Goal: Task Accomplishment & Management: Use online tool/utility

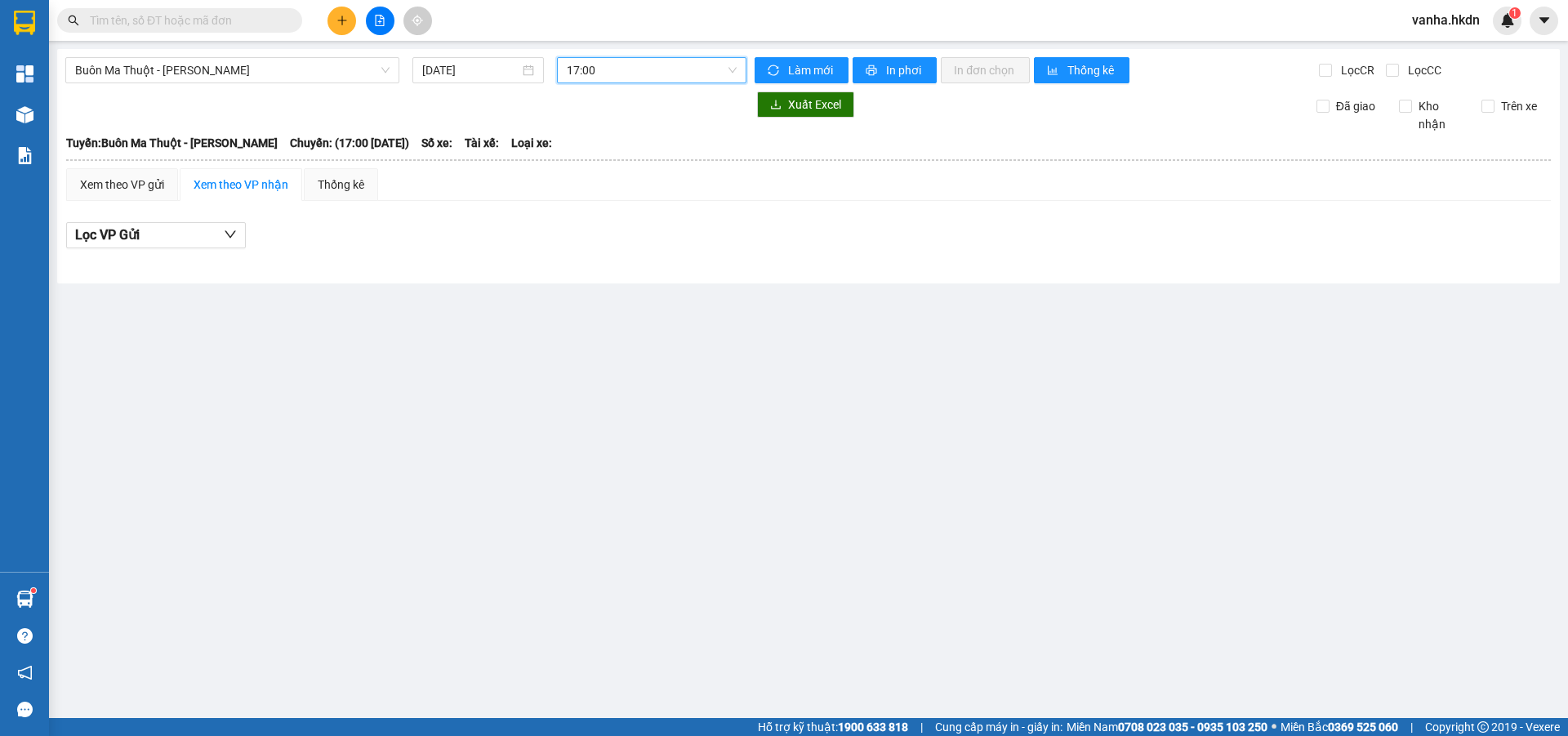
click at [659, 74] on span "17:00" at bounding box center [652, 70] width 170 height 25
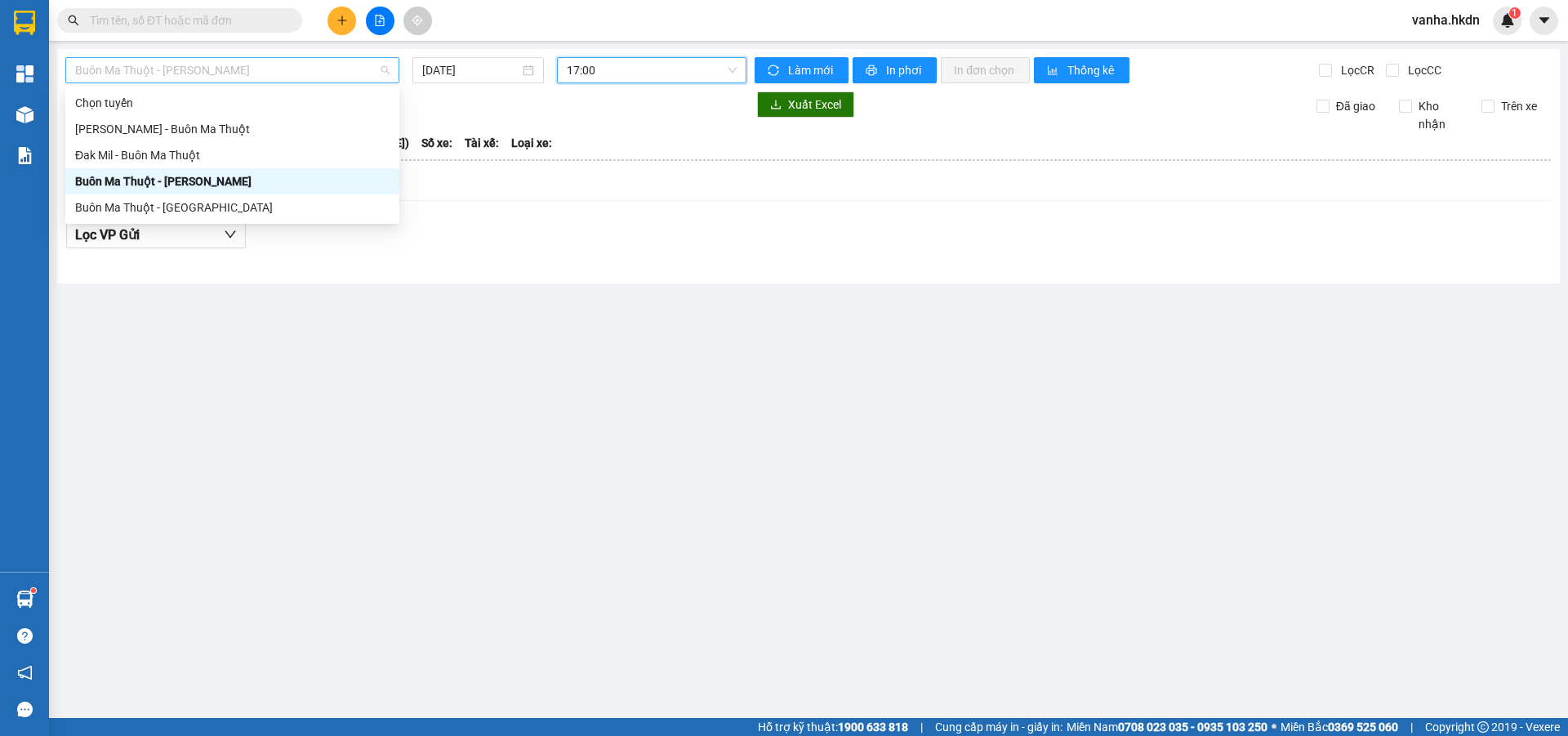
click at [273, 80] on span "Buôn Ma Thuột - [PERSON_NAME]" at bounding box center [232, 70] width 314 height 25
click at [155, 206] on div "Buôn Ma Thuột - [GEOGRAPHIC_DATA]" at bounding box center [232, 207] width 314 height 18
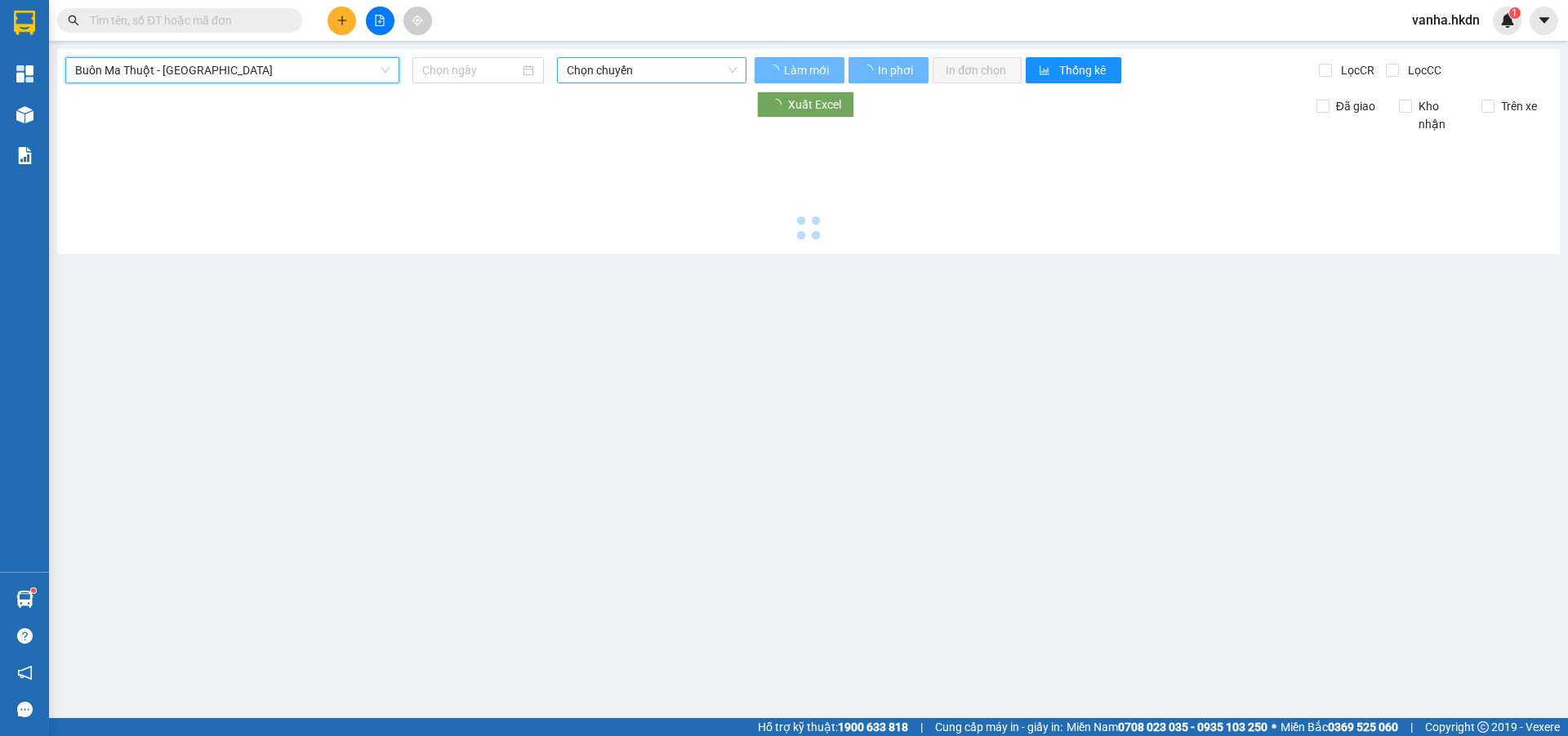
type input "[DATE]"
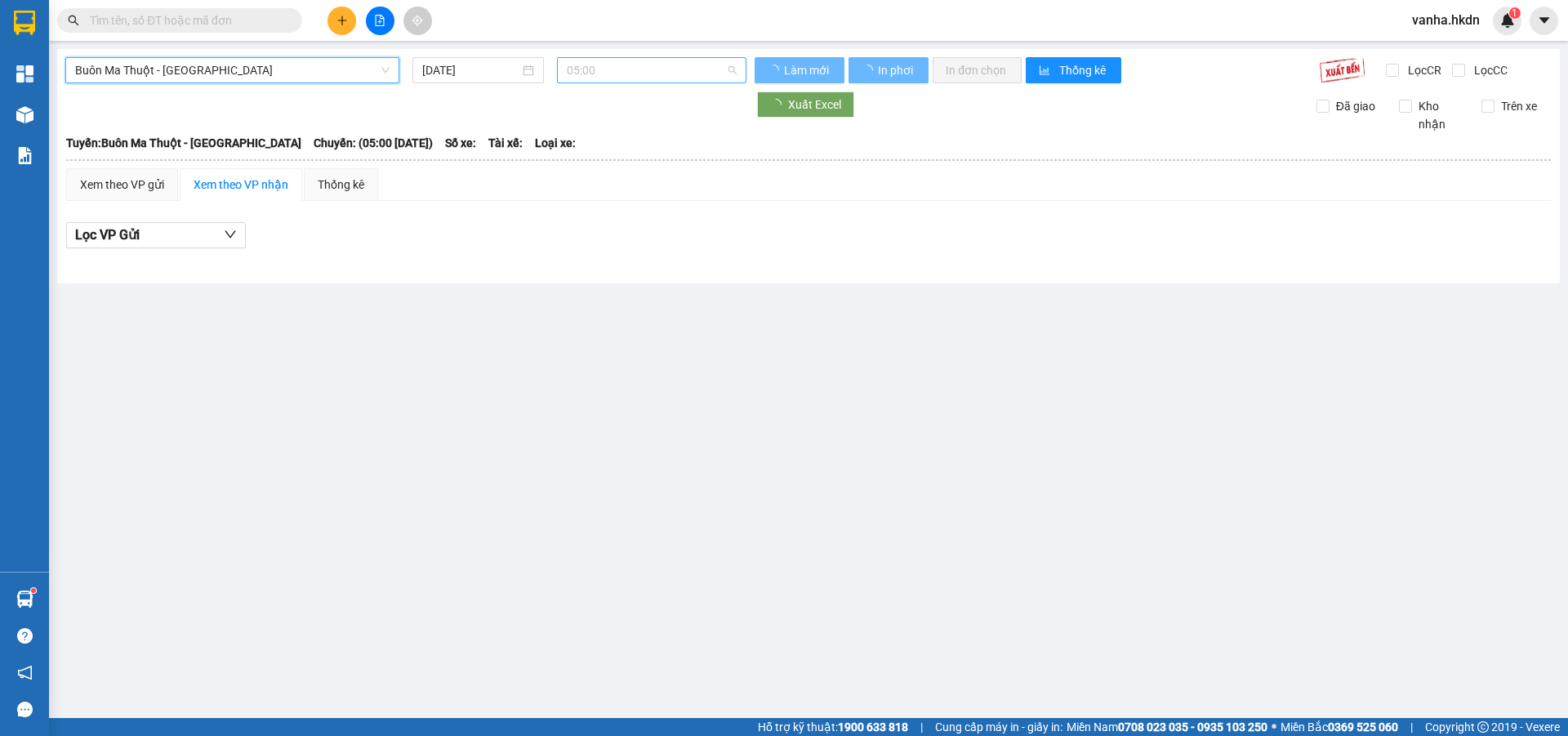
click at [698, 69] on span "05:00" at bounding box center [652, 70] width 170 height 25
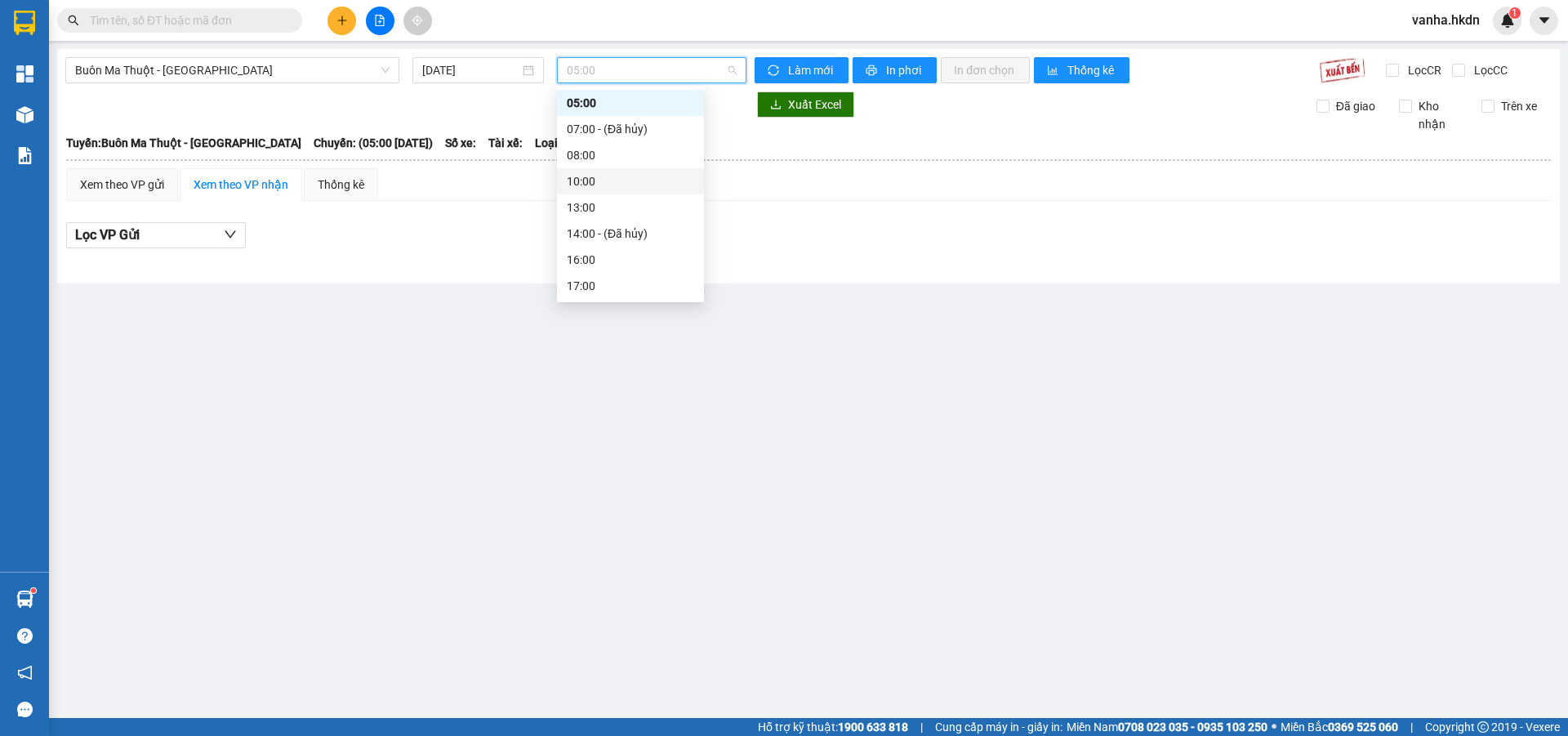
click at [583, 182] on div "10:00" at bounding box center [630, 181] width 128 height 18
